Goal: Transaction & Acquisition: Purchase product/service

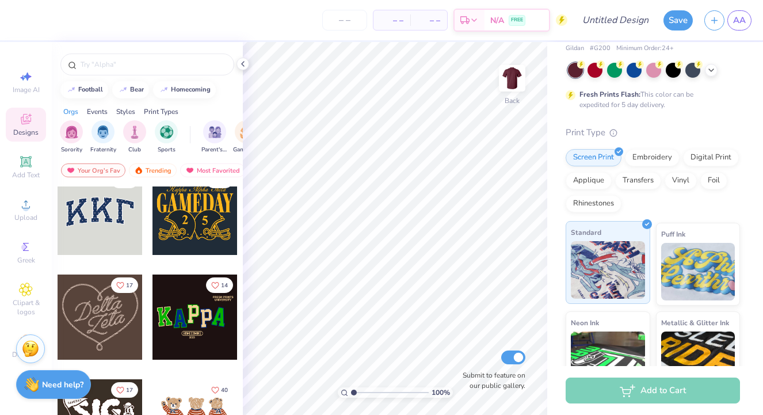
scroll to position [228, 0]
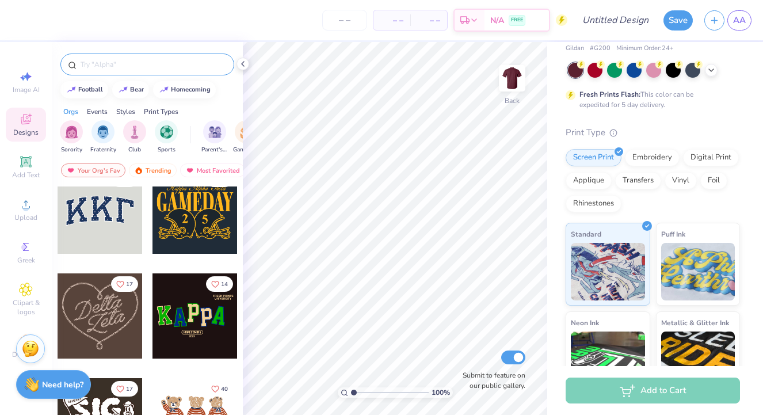
click at [111, 54] on div at bounding box center [147, 65] width 174 height 22
click at [111, 58] on div at bounding box center [147, 65] width 174 height 22
click at [111, 64] on input "text" at bounding box center [152, 65] width 147 height 12
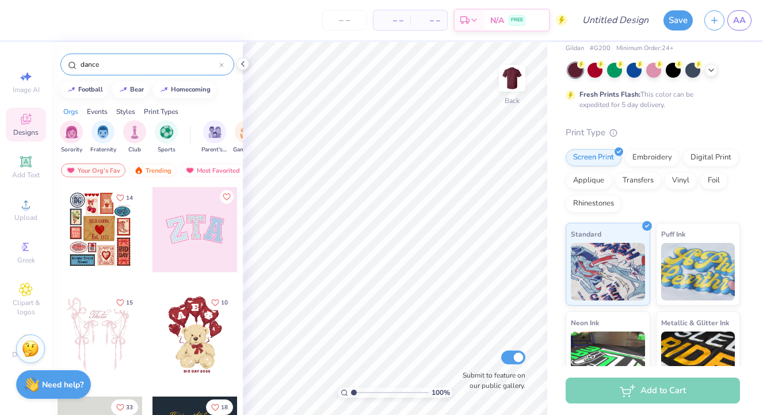
type input "dance"
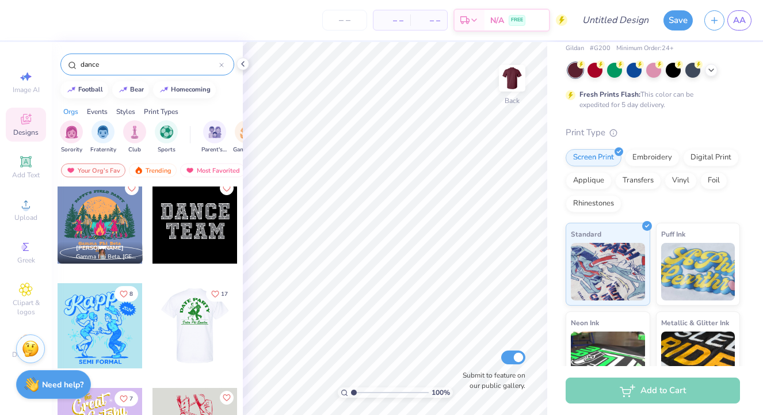
scroll to position [2, 0]
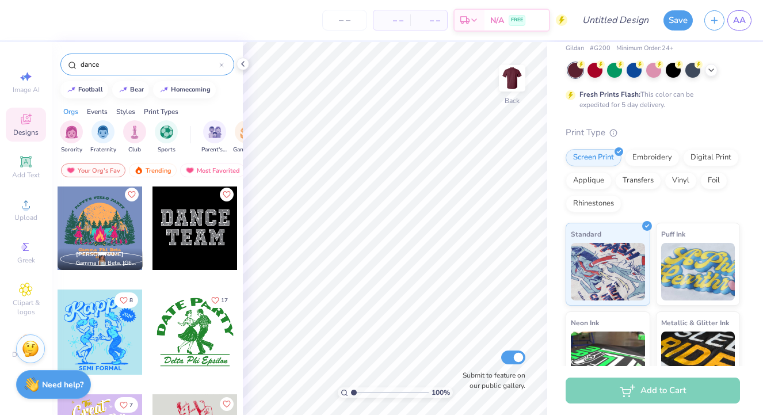
click at [112, 235] on div at bounding box center [100, 227] width 85 height 85
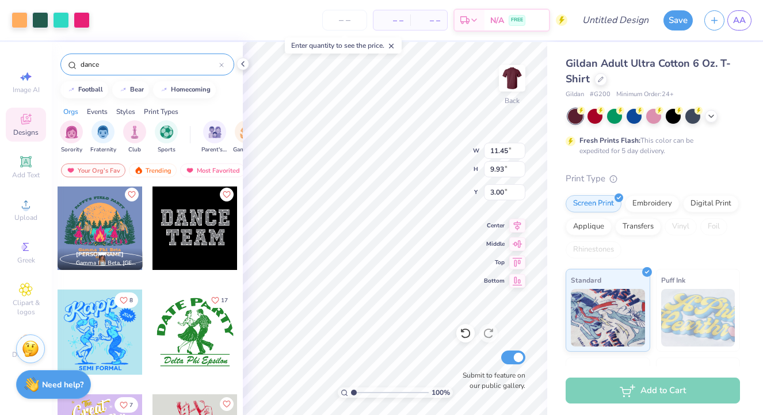
scroll to position [163, 0]
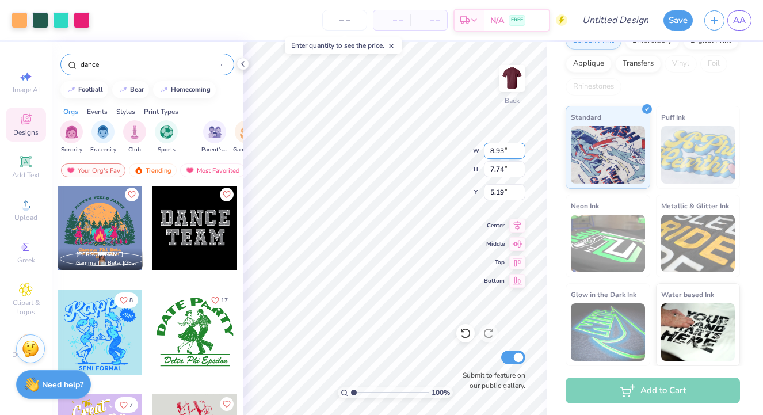
type input "8.93"
type input "7.74"
type input "5.19"
click at [170, 199] on div "Art colors – – Per Item – – Total Est. Delivery N/A FREE Design Title Save AA I…" at bounding box center [381, 207] width 763 height 415
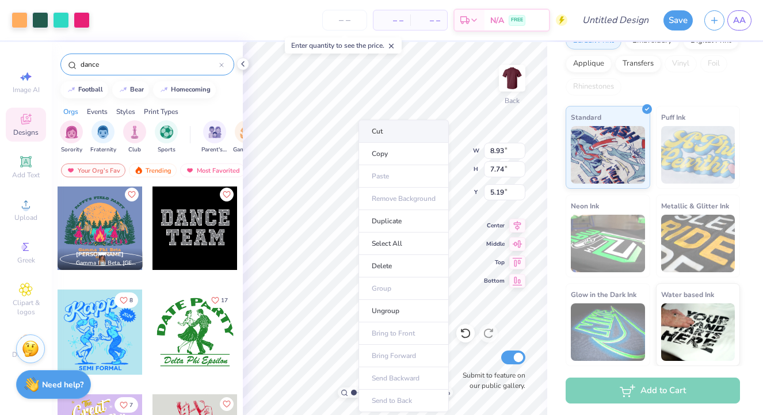
click at [380, 137] on li "Cut" at bounding box center [404, 131] width 90 height 23
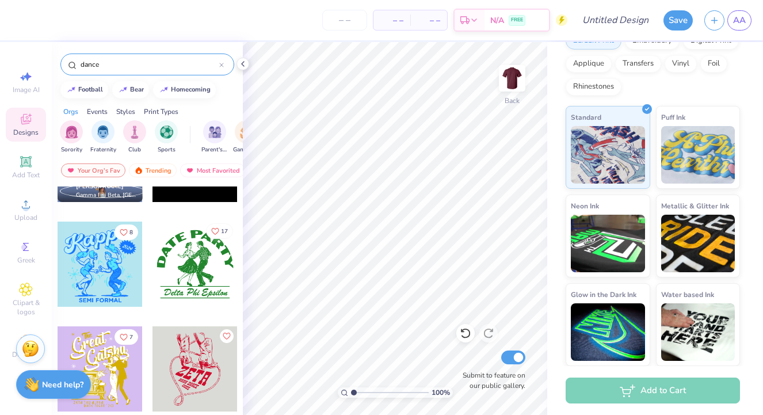
scroll to position [94, 0]
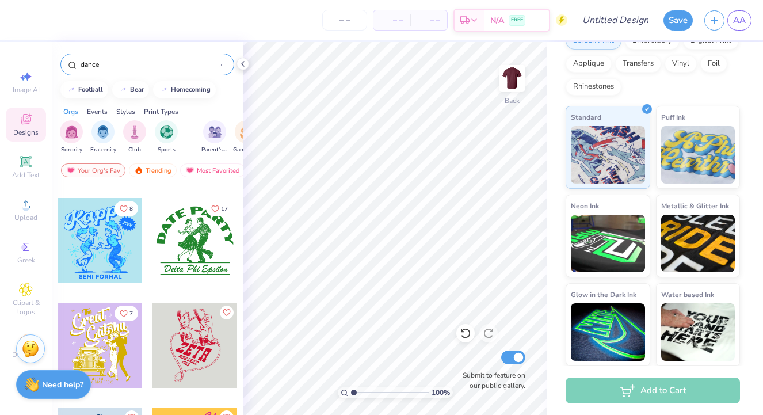
click at [194, 253] on div at bounding box center [195, 240] width 85 height 85
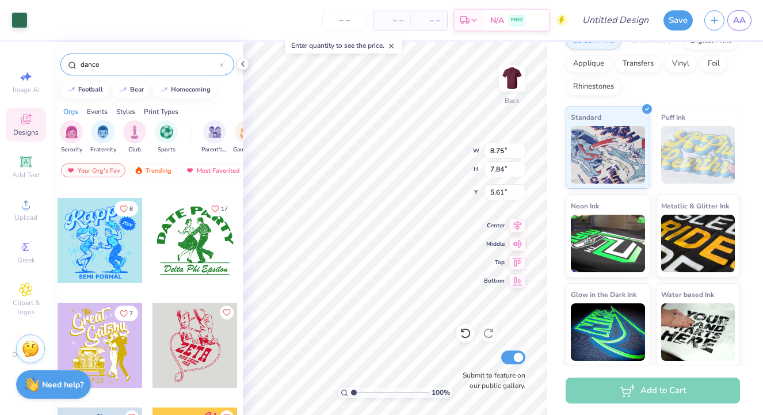
type input "8.75"
type input "7.84"
type input "3.98"
click at [395, 20] on span "– –" at bounding box center [391, 20] width 23 height 12
click at [426, 20] on span "– –" at bounding box center [428, 20] width 23 height 12
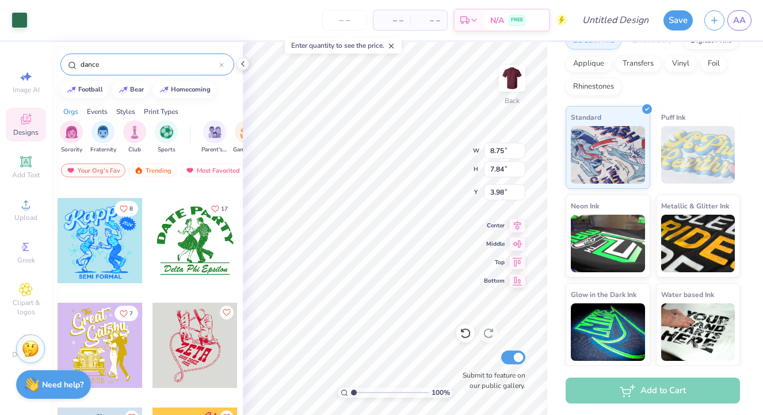
click at [442, 23] on div "– – Total" at bounding box center [428, 20] width 37 height 20
click at [405, 23] on div "– – Per Item" at bounding box center [392, 20] width 37 height 20
click at [380, 21] on span "– –" at bounding box center [391, 20] width 23 height 12
click at [407, 25] on div "– – Per Item" at bounding box center [392, 20] width 37 height 20
click at [426, 24] on span "– –" at bounding box center [428, 20] width 23 height 12
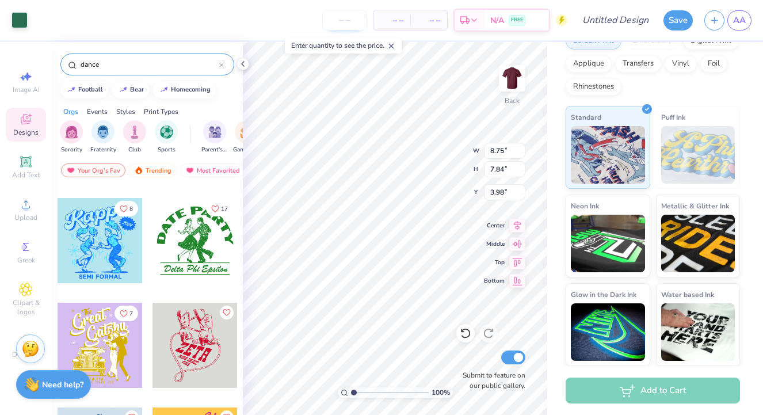
click at [347, 22] on input "number" at bounding box center [344, 20] width 45 height 21
type input "40"
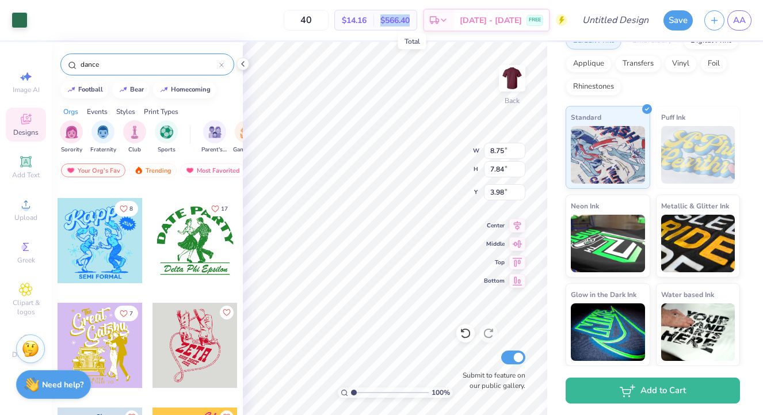
drag, startPoint x: 398, startPoint y: 23, endPoint x: 426, endPoint y: 24, distance: 28.2
click at [410, 24] on span "$566.40" at bounding box center [394, 20] width 29 height 12
type input "8.96"
type input "8.02"
type input "3.79"
